Goal: Transaction & Acquisition: Purchase product/service

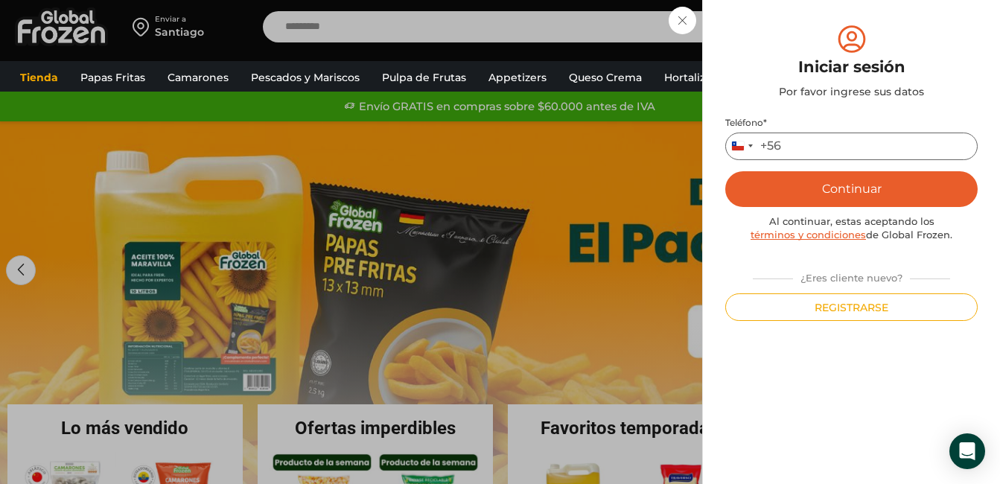
click at [804, 153] on input "Teléfono *" at bounding box center [851, 147] width 252 height 28
click at [853, 188] on button "Continuar" at bounding box center [851, 189] width 252 height 36
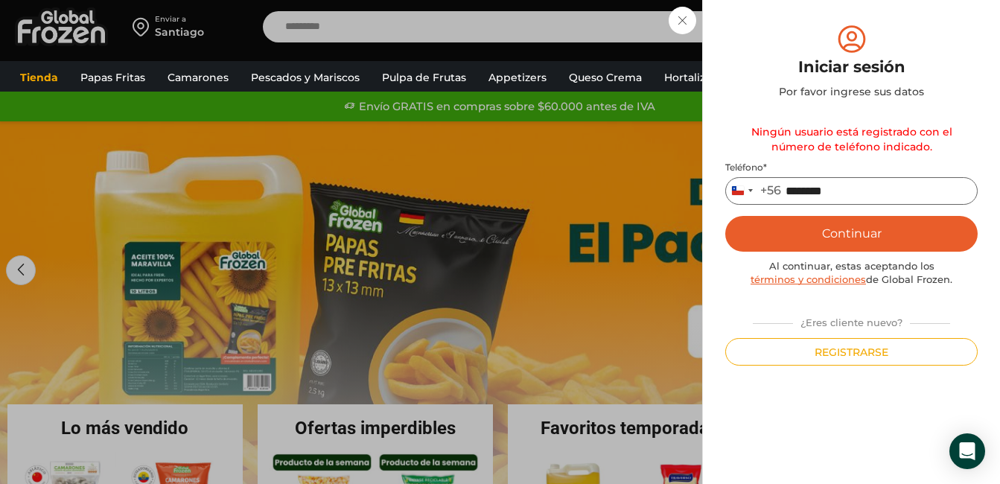
click at [785, 188] on input "********" at bounding box center [851, 191] width 252 height 28
type input "*********"
click at [850, 229] on button "Continuar" at bounding box center [851, 234] width 252 height 36
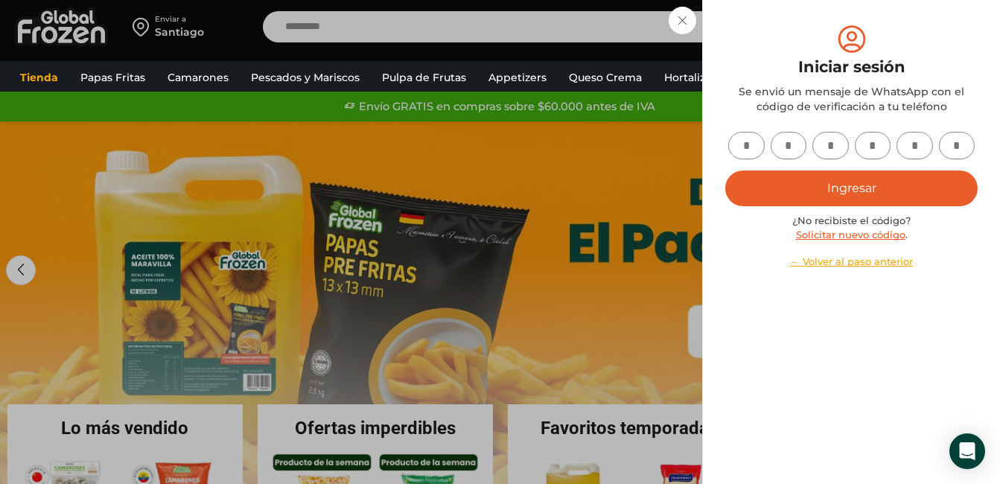
click at [750, 142] on input "text" at bounding box center [746, 146] width 36 height 28
type input "*"
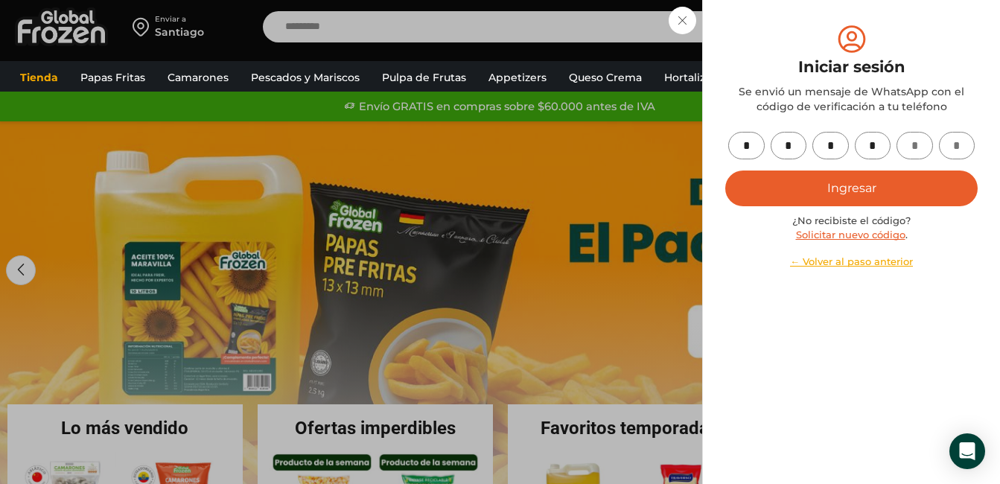
type input "*"
click at [881, 183] on button "Ingresar" at bounding box center [851, 188] width 252 height 36
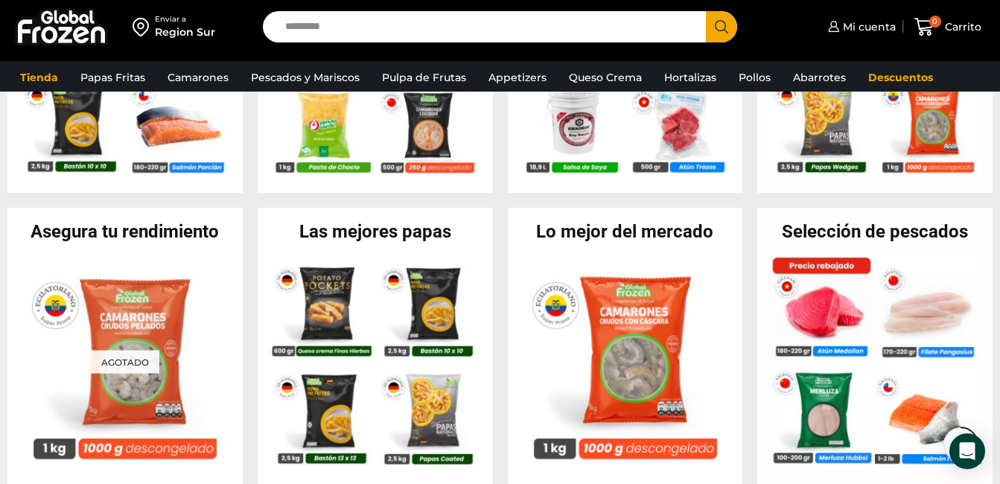
scroll to position [560, 0]
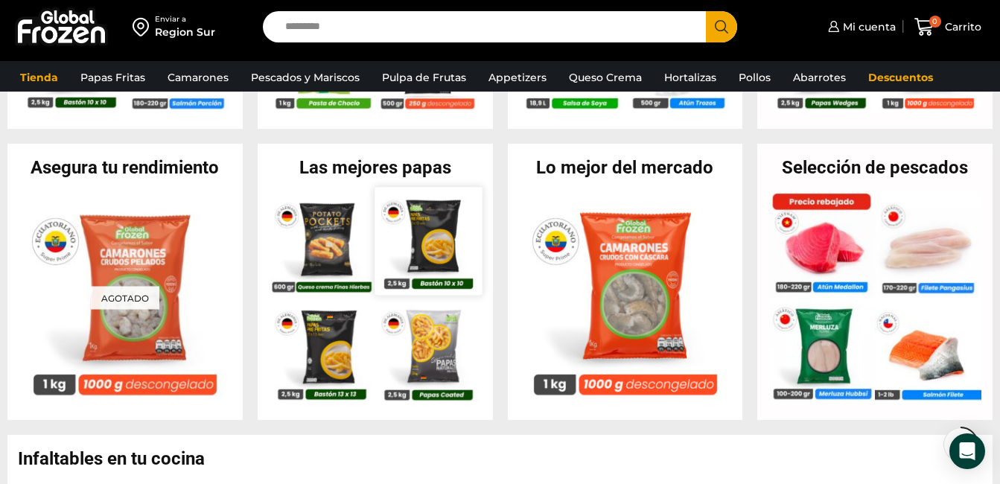
click at [440, 217] on img at bounding box center [427, 240] width 107 height 107
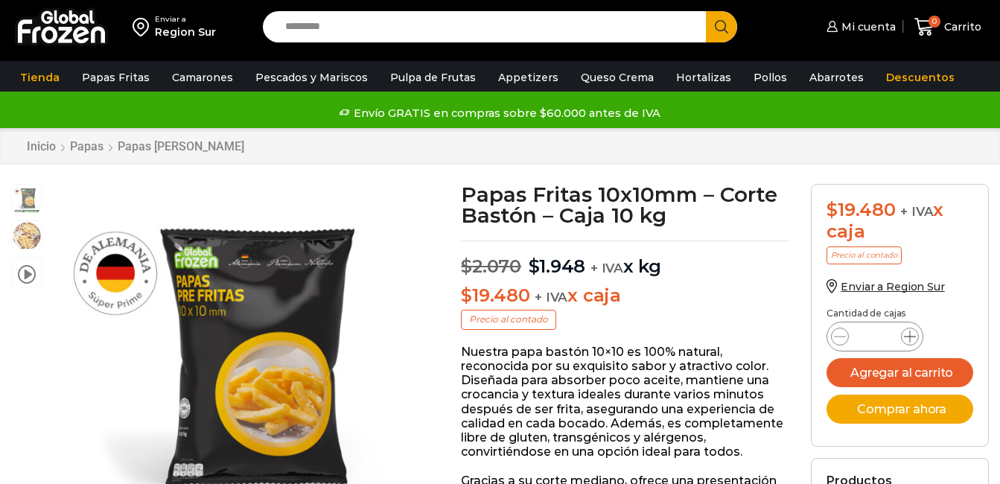
scroll to position [1, 0]
click at [915, 337] on icon at bounding box center [910, 337] width 12 height 12
type input "*"
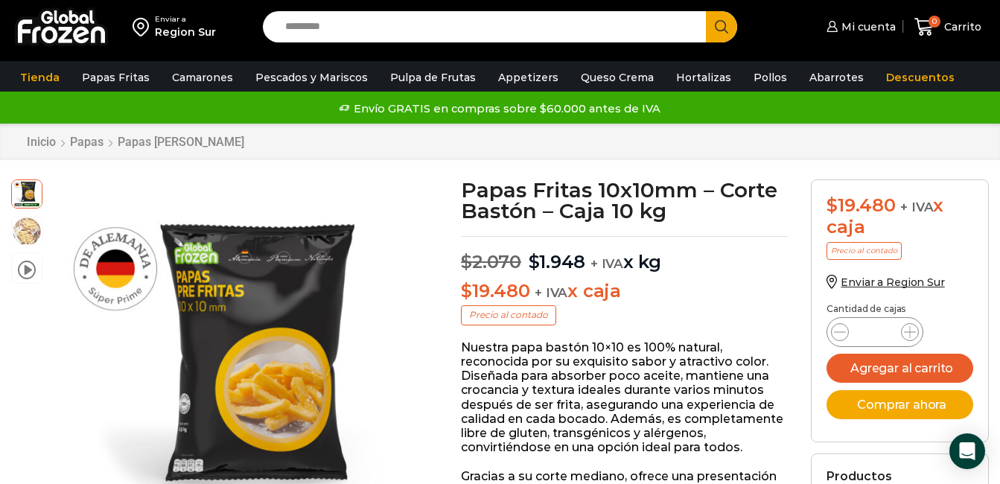
scroll to position [0, 0]
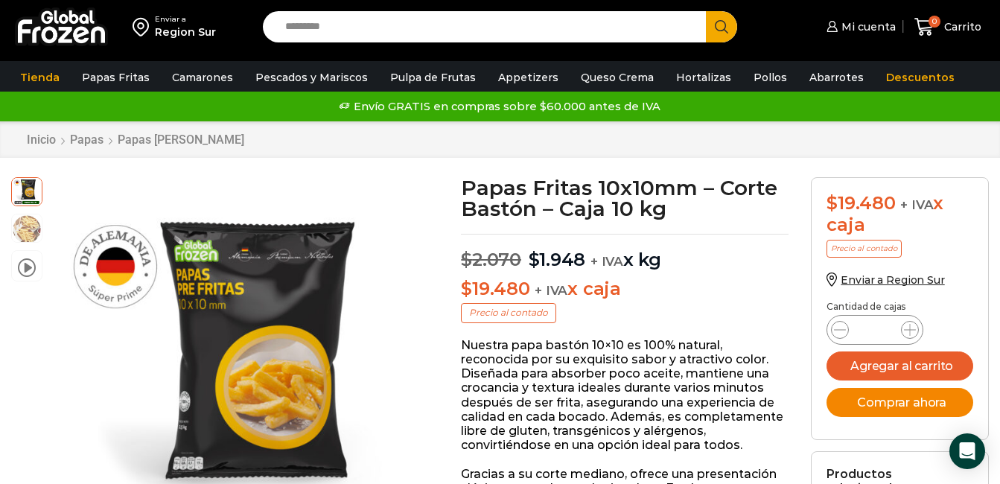
click at [876, 407] on button "Comprar ahora" at bounding box center [899, 402] width 147 height 29
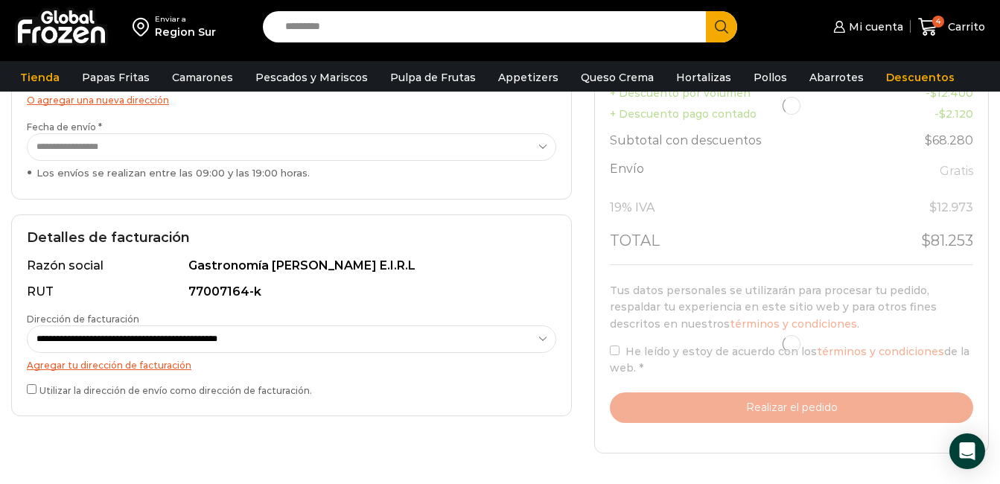
scroll to position [403, 0]
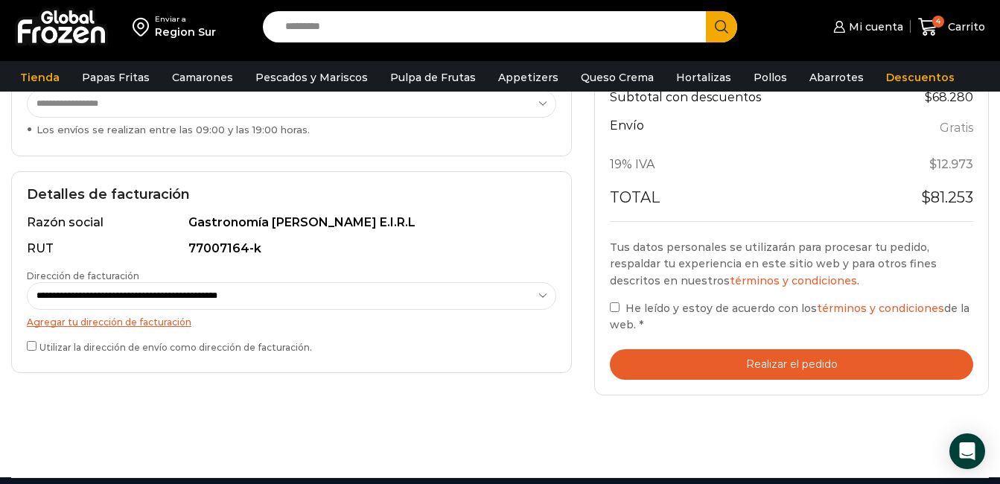
click at [835, 351] on button "Realizar el pedido" at bounding box center [791, 364] width 363 height 31
